Goal: Navigation & Orientation: Find specific page/section

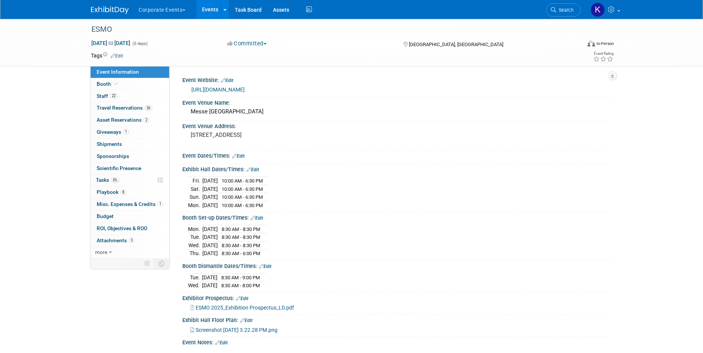
click at [216, 11] on link "Events" at bounding box center [210, 9] width 28 height 19
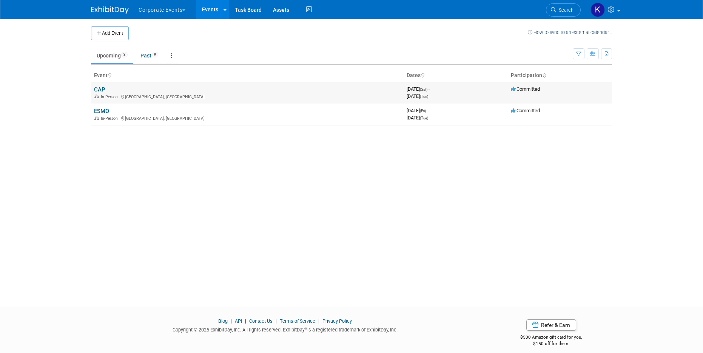
click at [101, 88] on link "CAP" at bounding box center [99, 89] width 11 height 7
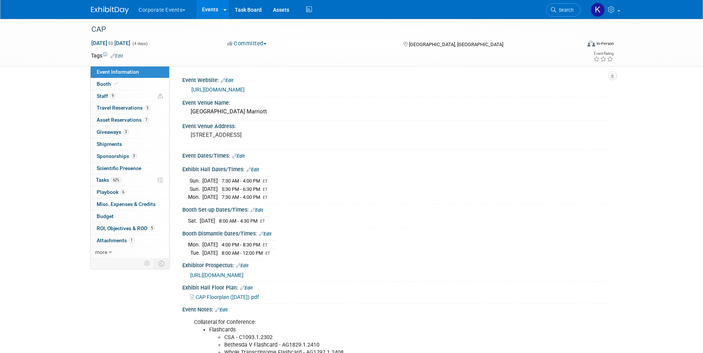
click at [184, 12] on button "Corporate Events" at bounding box center [166, 8] width 57 height 17
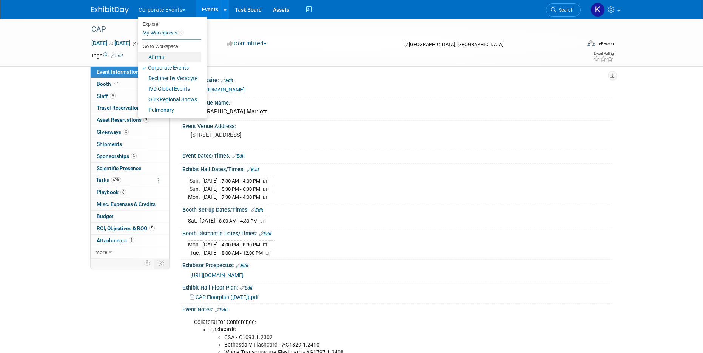
click at [173, 56] on link "Afirma" at bounding box center [169, 57] width 63 height 11
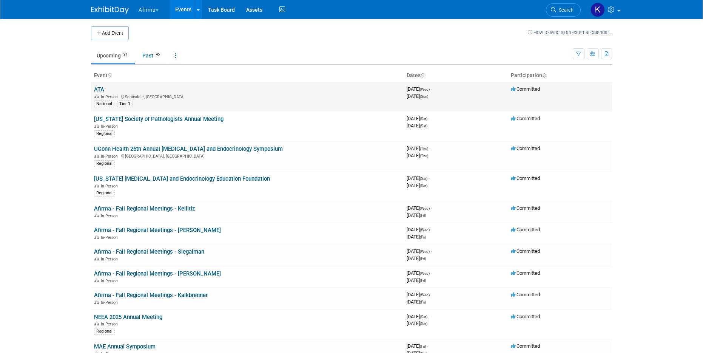
click at [102, 88] on link "ATA" at bounding box center [99, 89] width 10 height 7
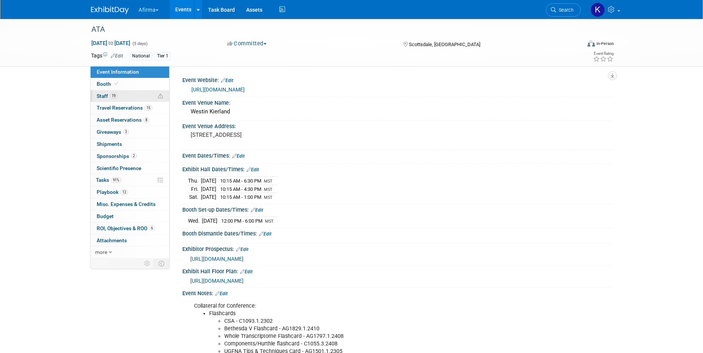
click at [131, 94] on link "19 Staff 19" at bounding box center [130, 96] width 79 height 12
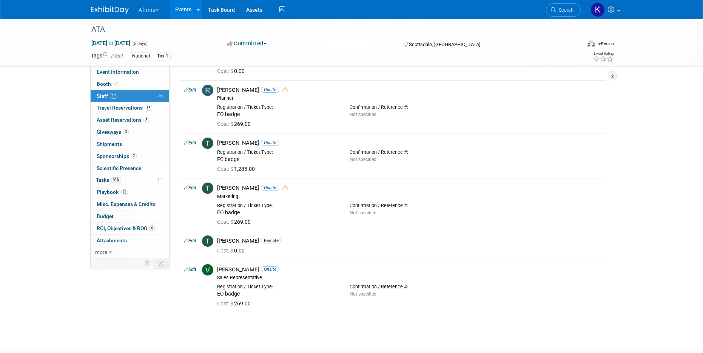
scroll to position [661, 0]
click at [133, 106] on span "Travel Reservations 15" at bounding box center [125, 108] width 56 height 6
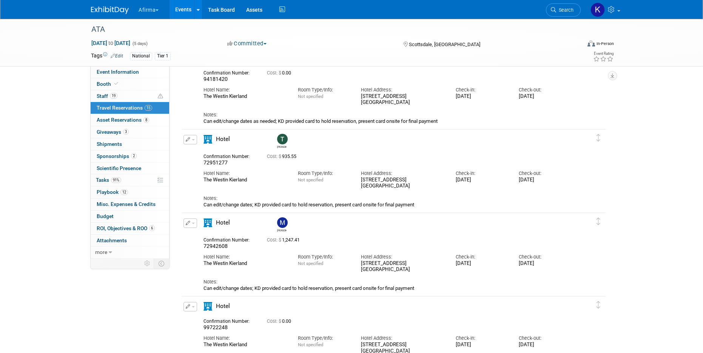
scroll to position [0, 0]
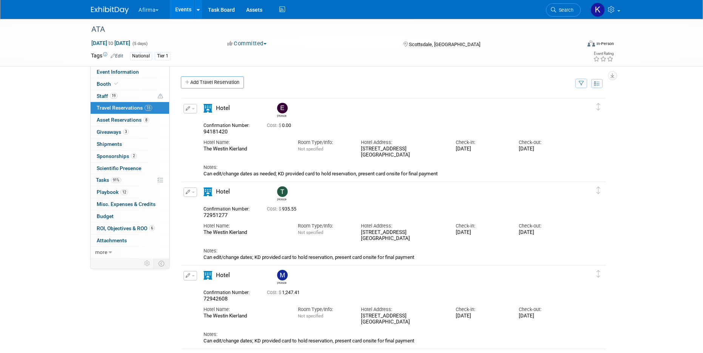
click at [185, 16] on link "Events" at bounding box center [184, 9] width 28 height 19
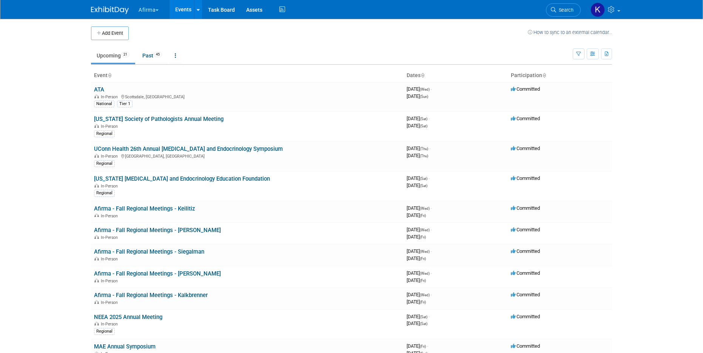
click at [161, 7] on button "Afirma" at bounding box center [153, 8] width 30 height 17
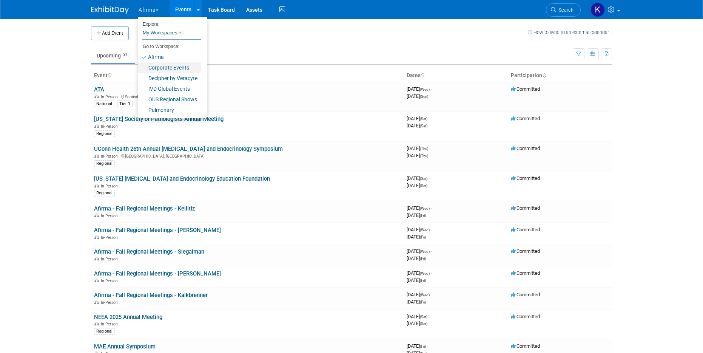
click at [179, 63] on link "Corporate Events" at bounding box center [169, 67] width 63 height 11
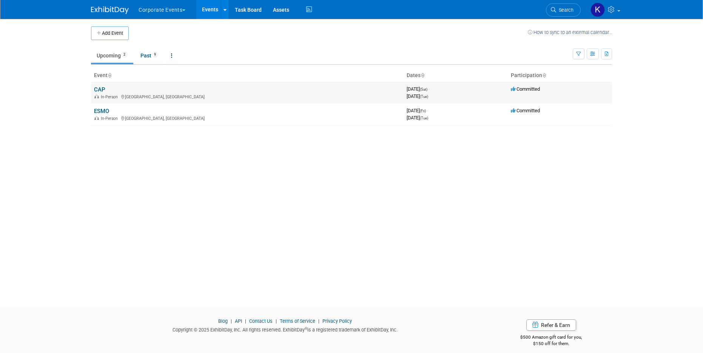
click at [96, 90] on link "CAP" at bounding box center [99, 89] width 11 height 7
